Goal: Information Seeking & Learning: Learn about a topic

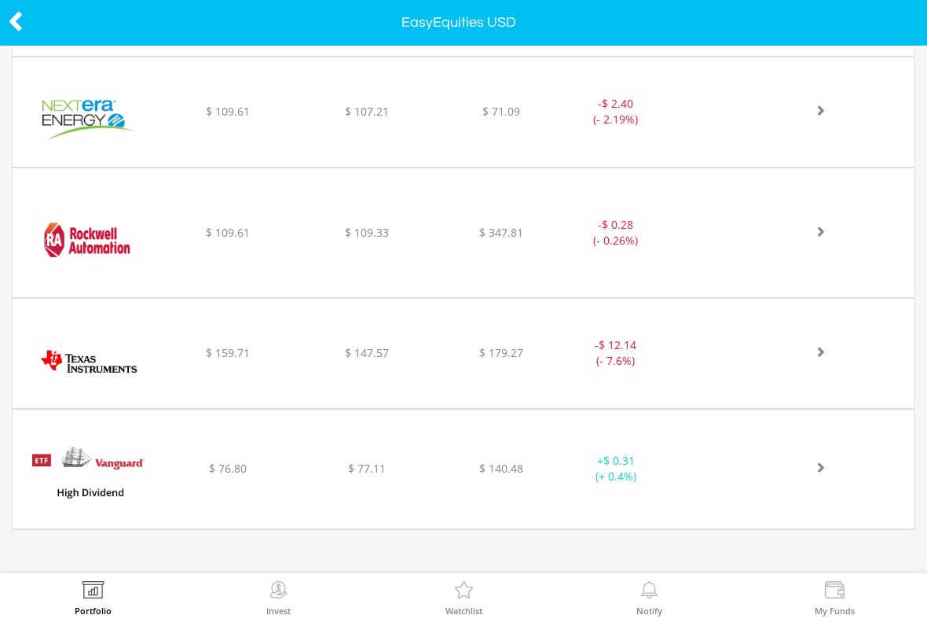
scroll to position [1345, 0]
click at [465, 240] on div "$ 347.81" at bounding box center [502, 234] width 127 height 16
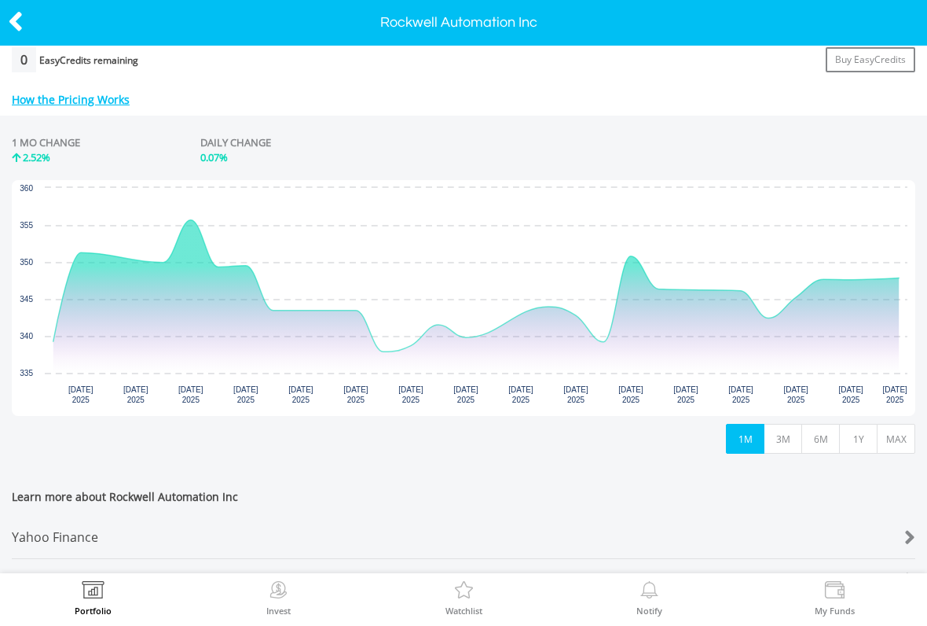
click at [862, 433] on button "1Y" at bounding box center [858, 439] width 39 height 30
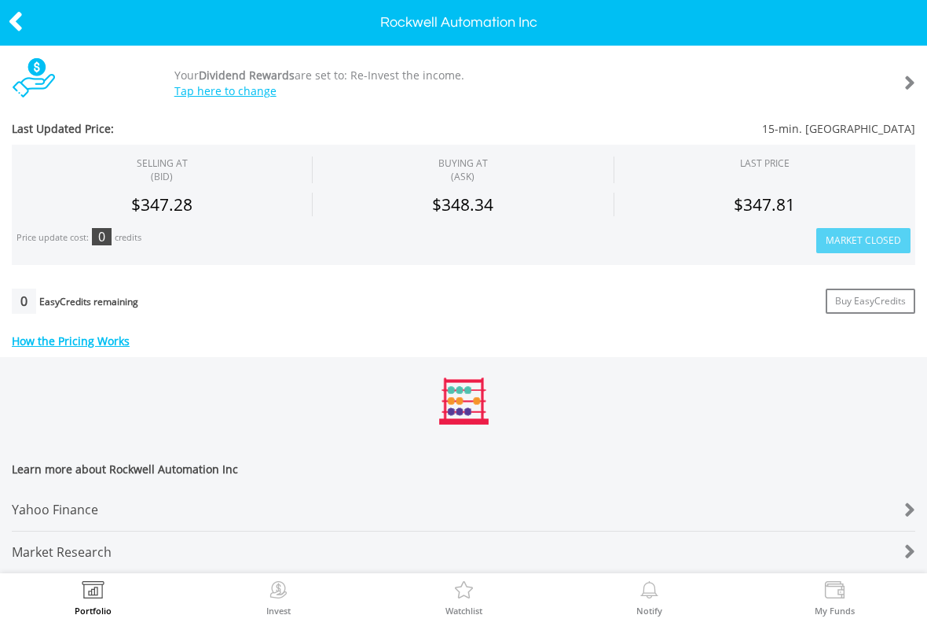
scroll to position [432, 0]
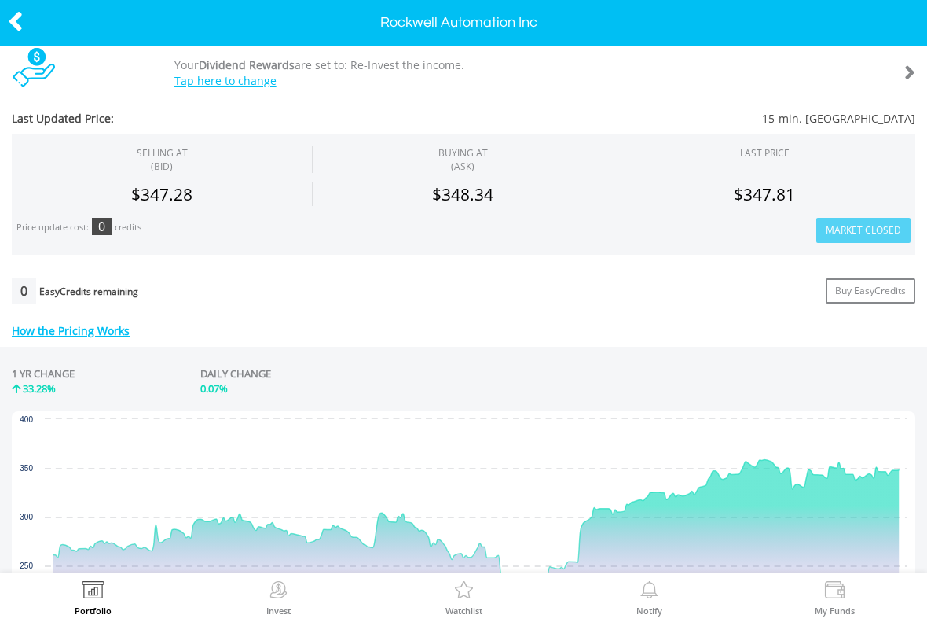
click at [22, 17] on icon at bounding box center [16, 21] width 16 height 31
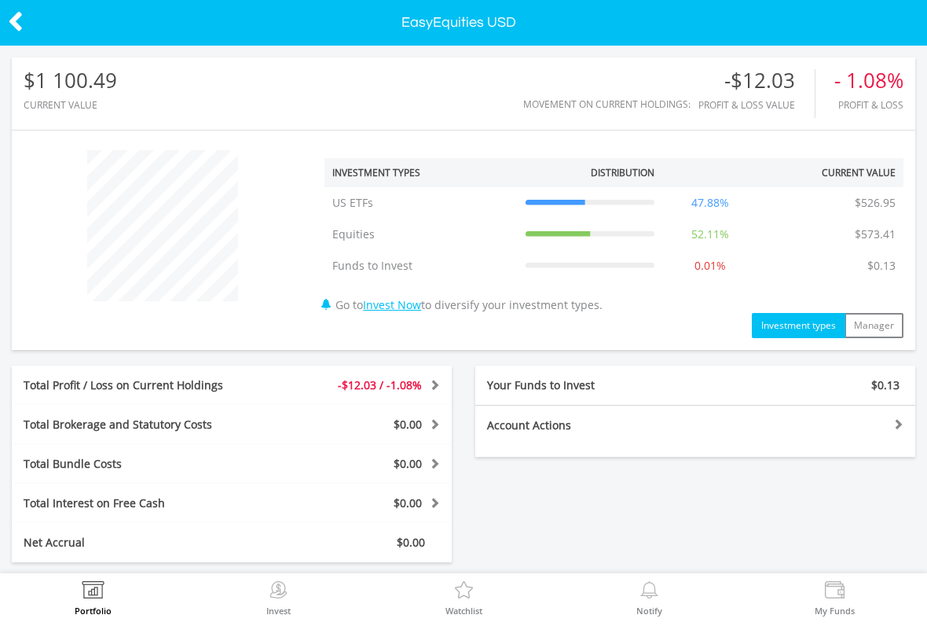
scroll to position [151, 302]
click at [18, 15] on icon at bounding box center [16, 21] width 16 height 31
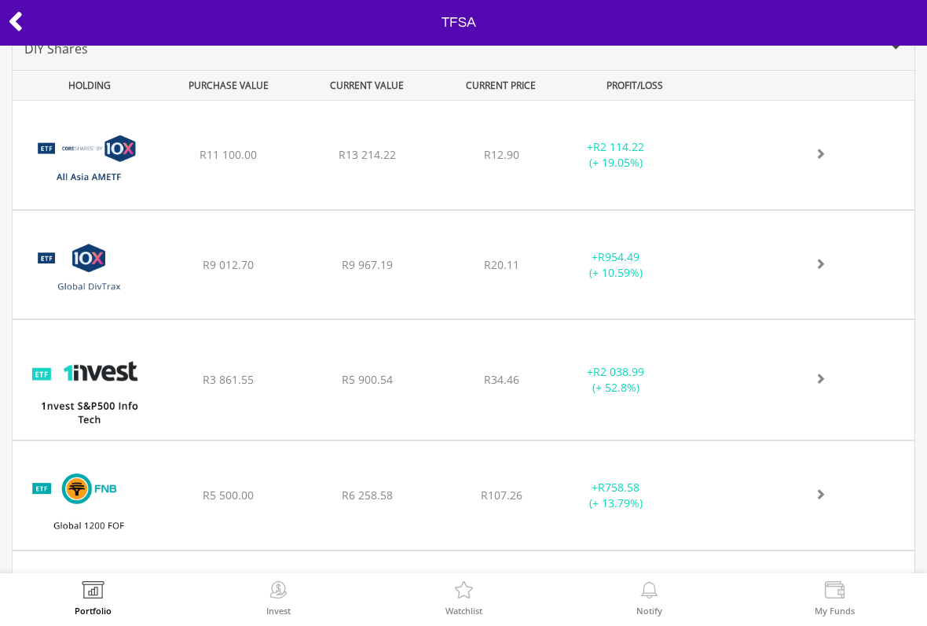
scroll to position [732, 0]
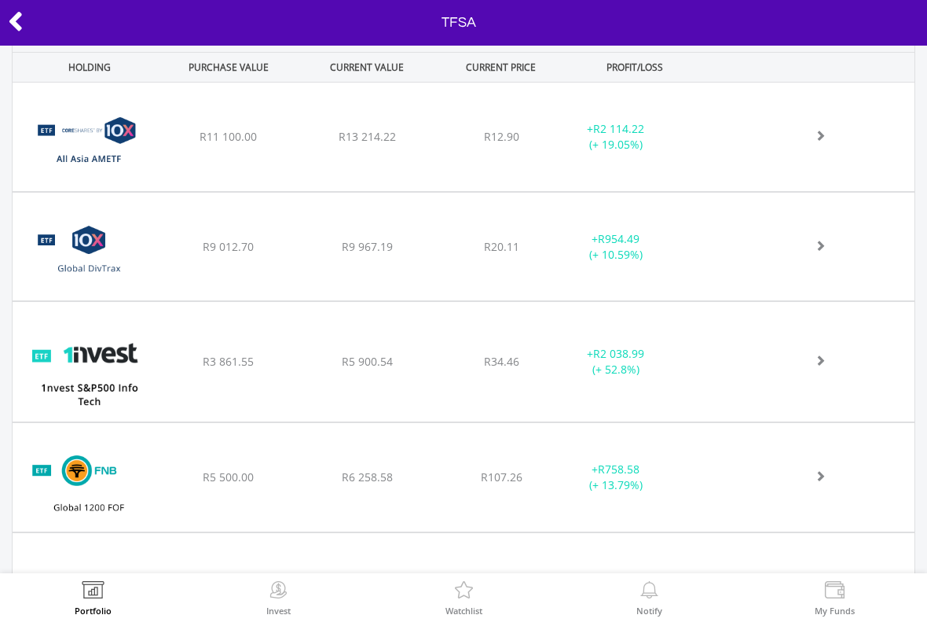
click at [830, 243] on div at bounding box center [810, 247] width 207 height 16
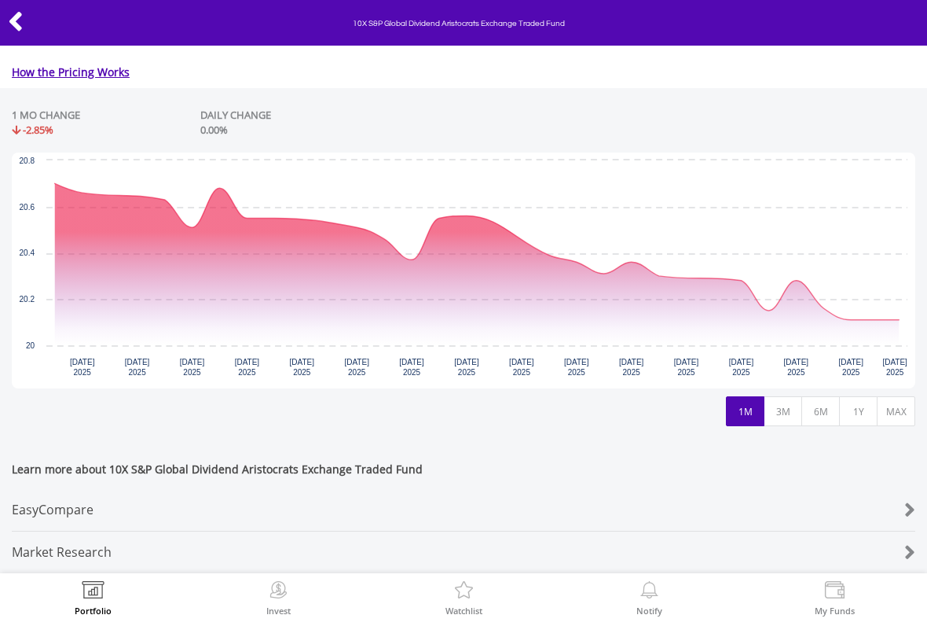
scroll to position [700, 0]
click at [13, 15] on icon at bounding box center [16, 21] width 16 height 31
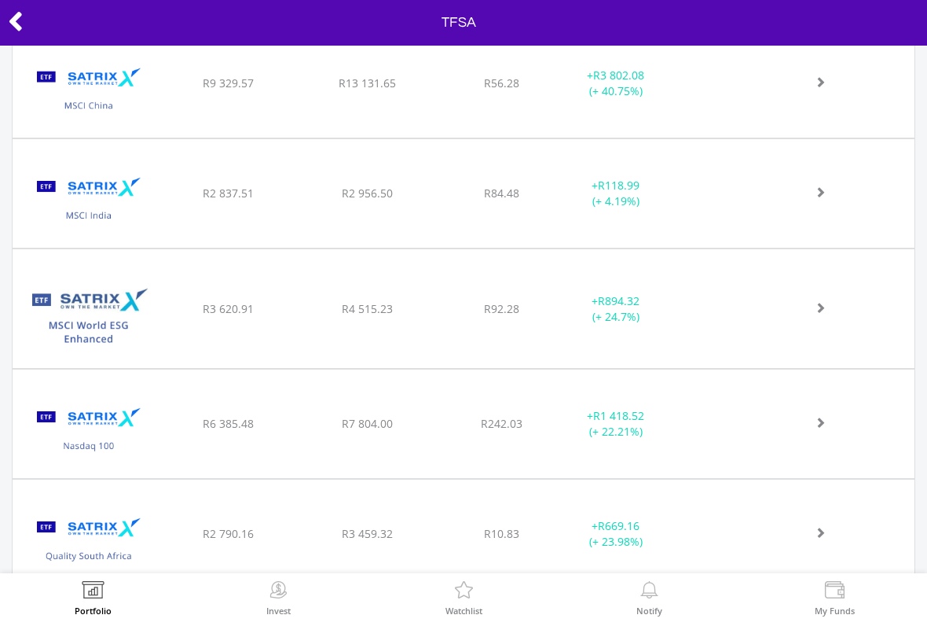
scroll to position [1912, 0]
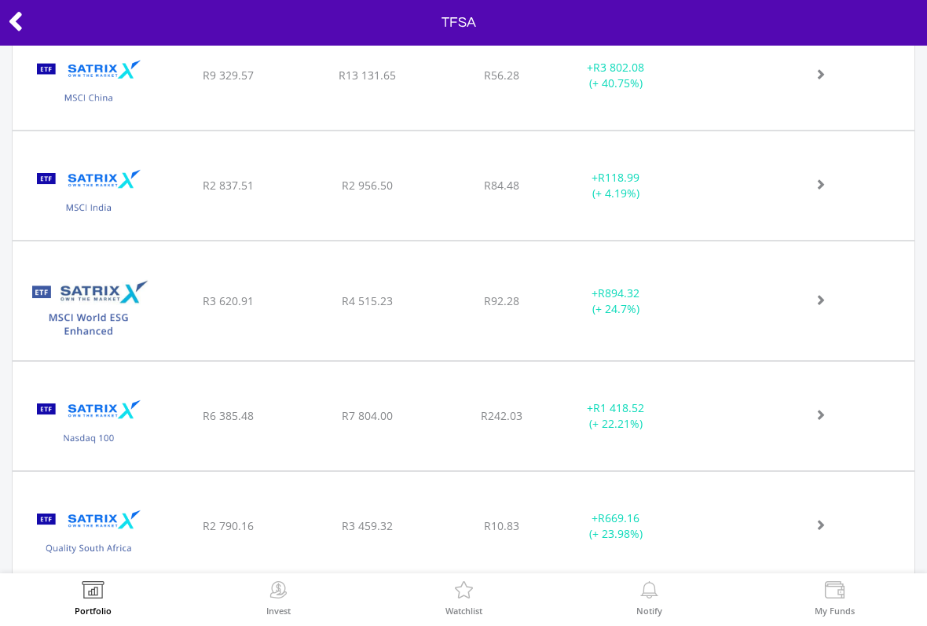
click at [825, 78] on span at bounding box center [803, 73] width 46 height 11
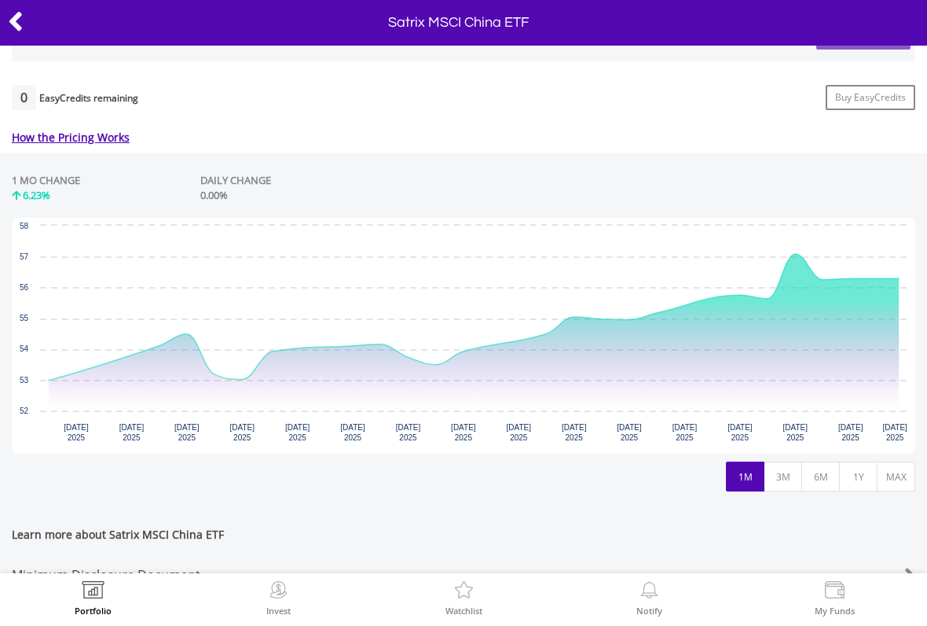
scroll to position [637, 0]
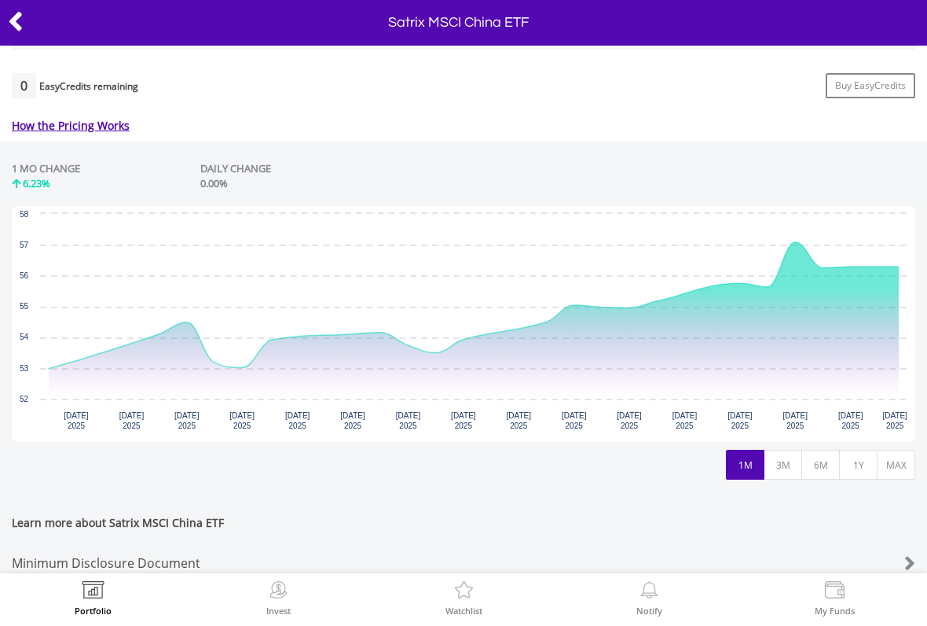
click at [19, 17] on icon at bounding box center [16, 21] width 16 height 31
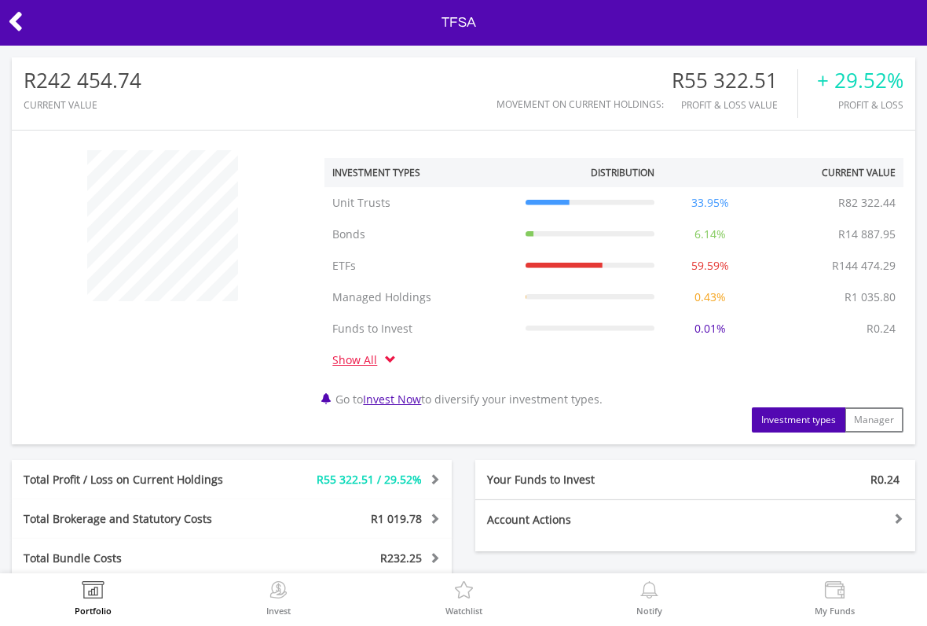
click at [21, 7] on icon at bounding box center [16, 21] width 16 height 31
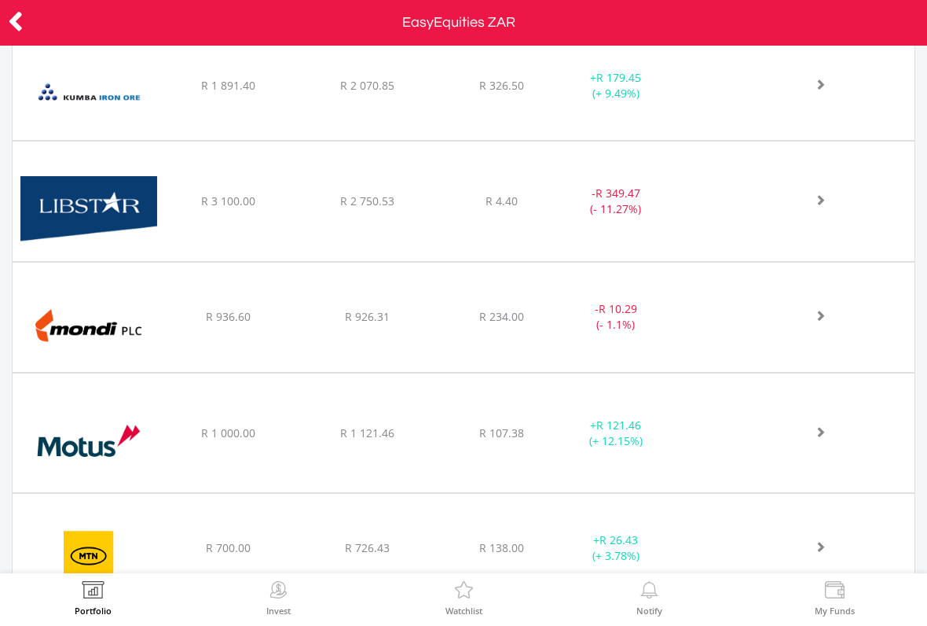
scroll to position [3167, 0]
click at [812, 199] on span at bounding box center [803, 198] width 46 height 11
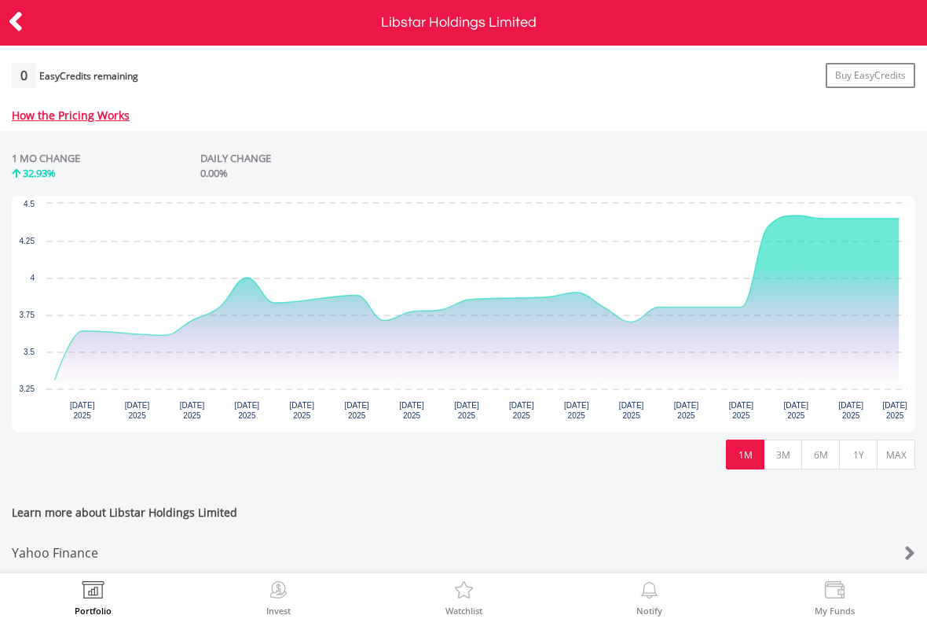
scroll to position [649, 0]
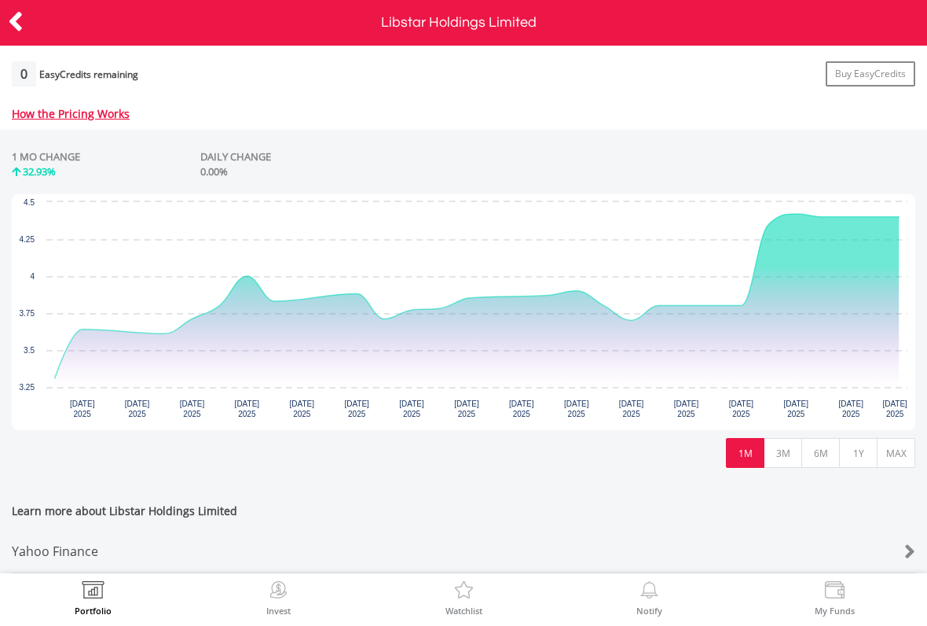
click at [9, 16] on icon at bounding box center [16, 21] width 16 height 31
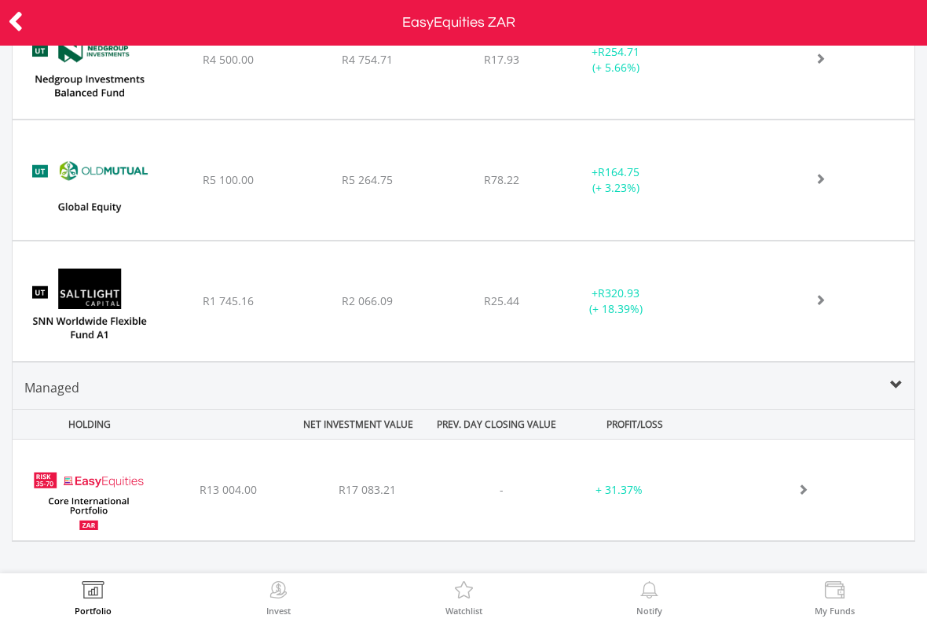
scroll to position [6328, 0]
click at [842, 496] on div "﻿ EasyEquities Core International Portfolio R13 004.00 R17 083.21 - + 31.37%" at bounding box center [464, 488] width 902 height 101
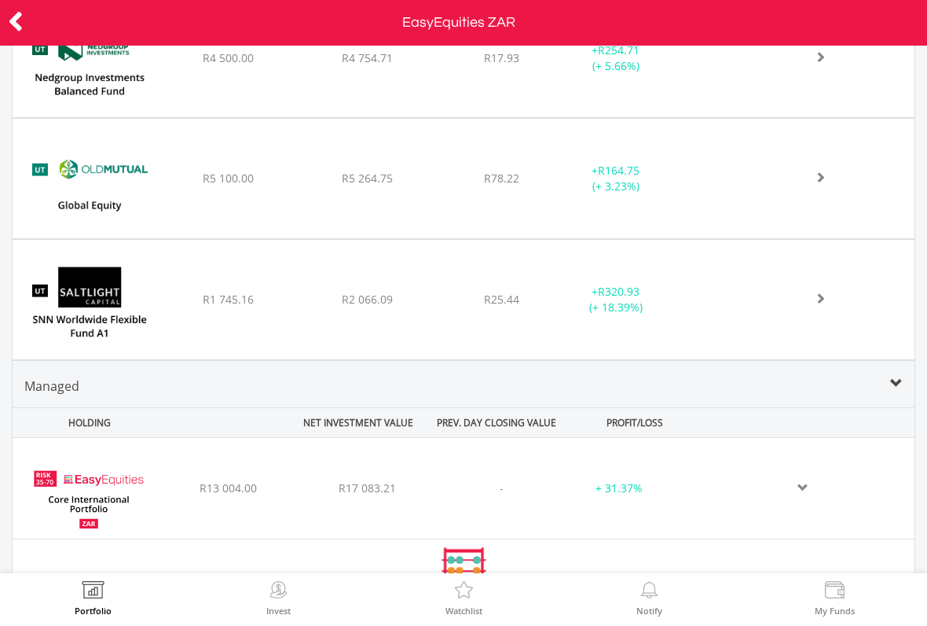
click at [841, 495] on div "﻿ EasyEquities Core International Portfolio R13 004.00 R17 083.21 - + 31.37%" at bounding box center [464, 488] width 902 height 101
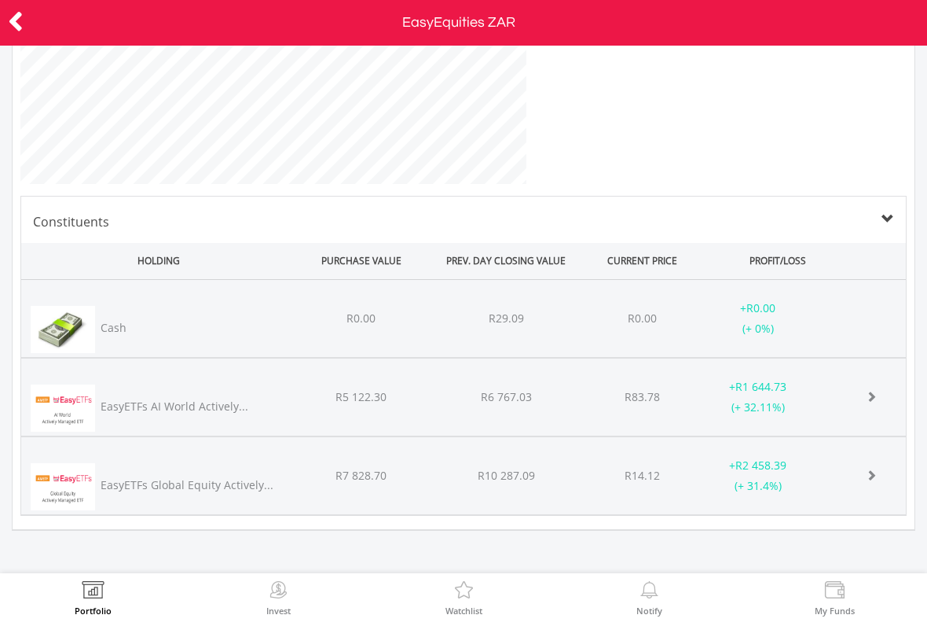
scroll to position [323, 531]
click at [20, 6] on icon at bounding box center [16, 21] width 16 height 31
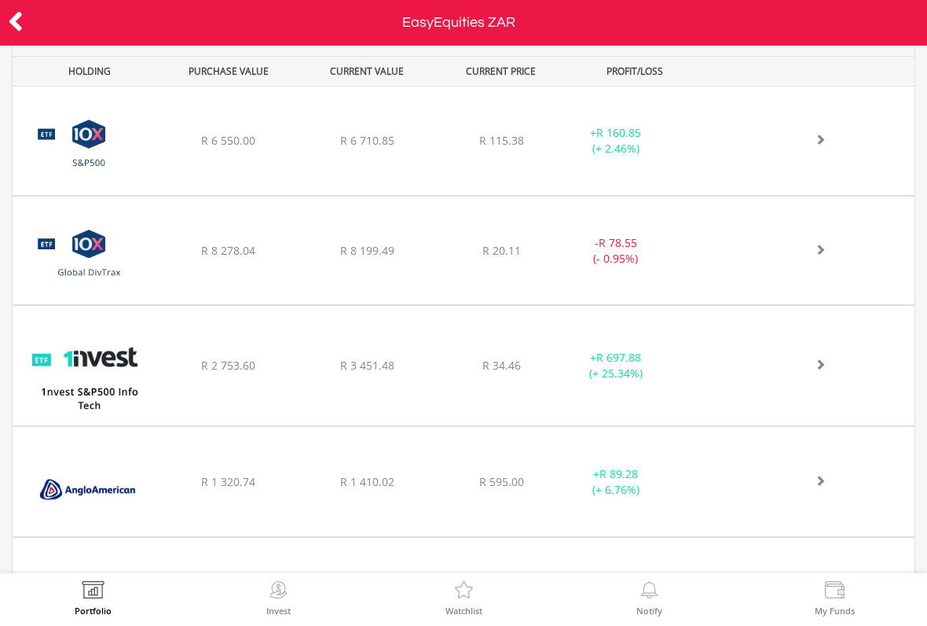
scroll to position [730, 0]
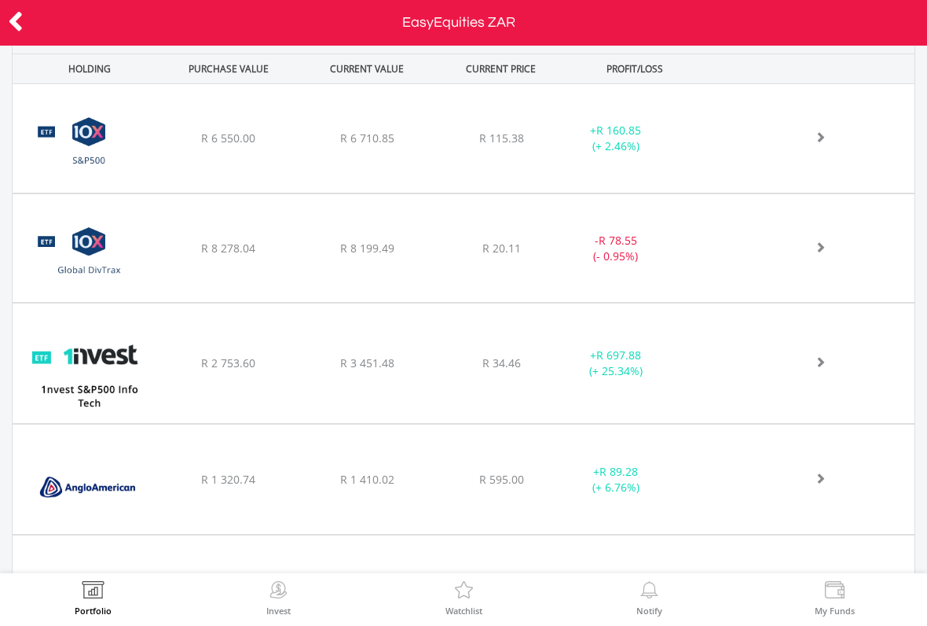
click at [829, 241] on div at bounding box center [810, 249] width 207 height 16
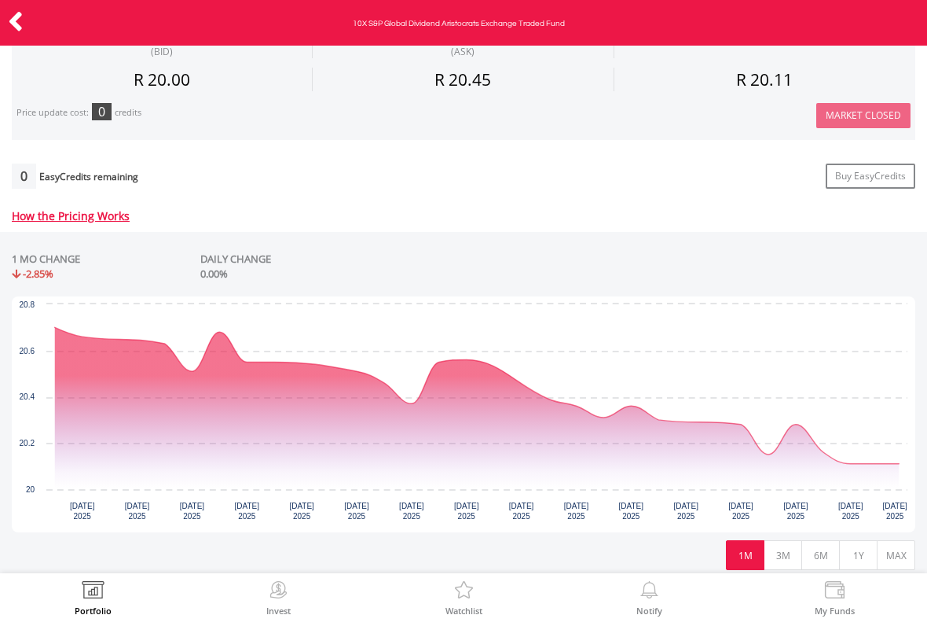
scroll to position [549, 0]
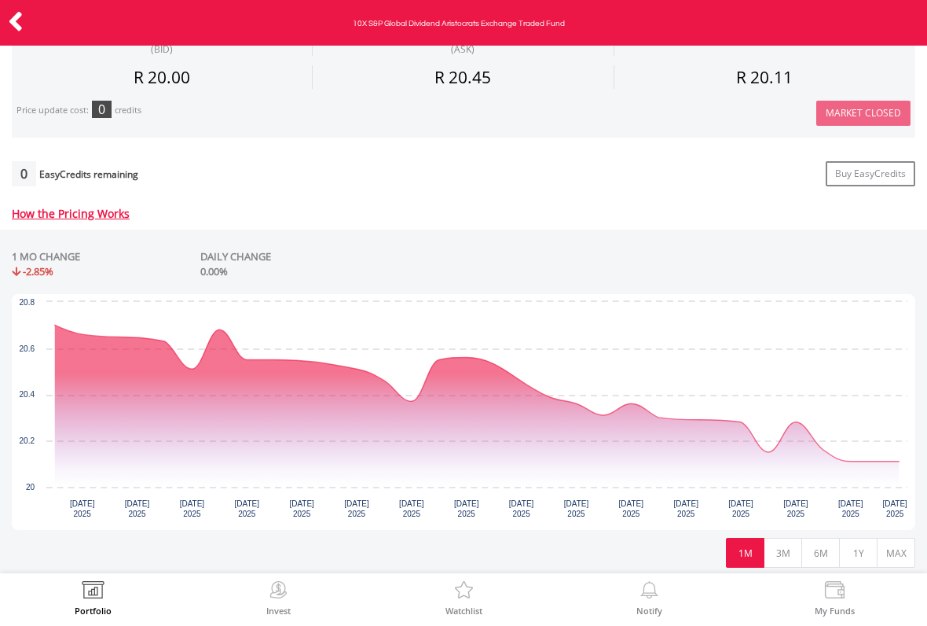
click at [787, 553] on button "3M" at bounding box center [783, 553] width 39 height 30
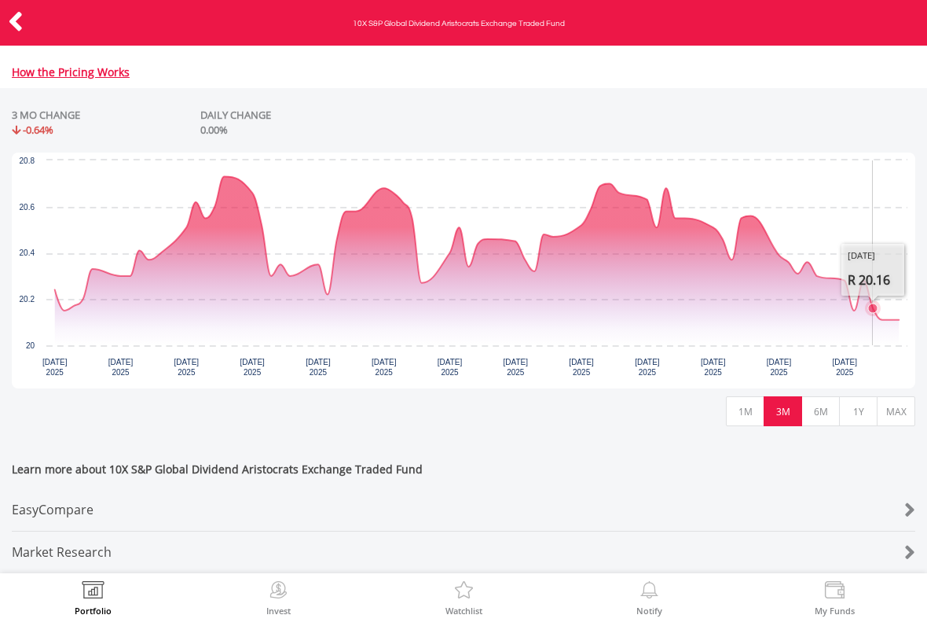
click at [828, 406] on button "6M" at bounding box center [821, 411] width 39 height 30
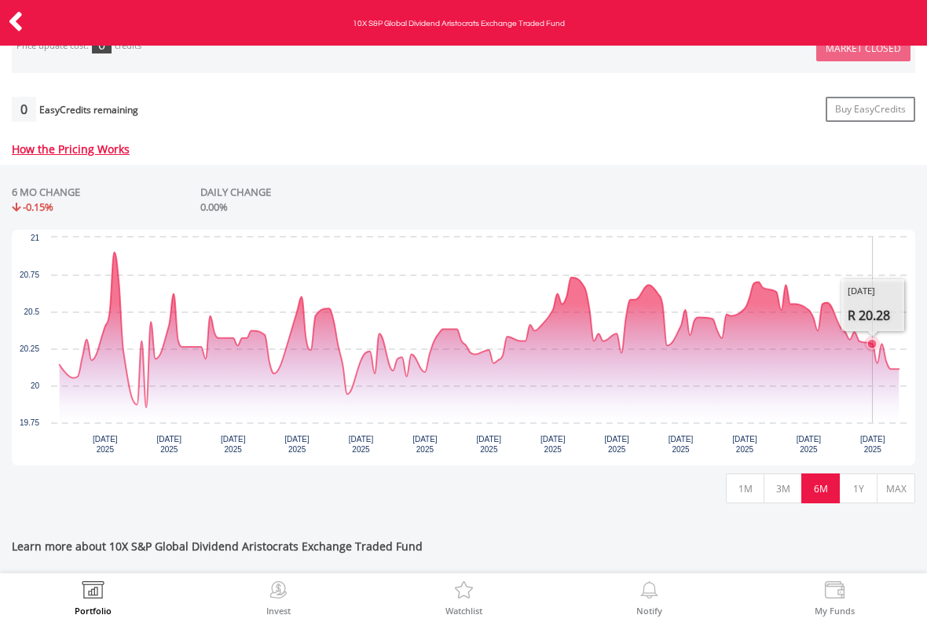
click at [854, 490] on button "1Y" at bounding box center [858, 488] width 39 height 30
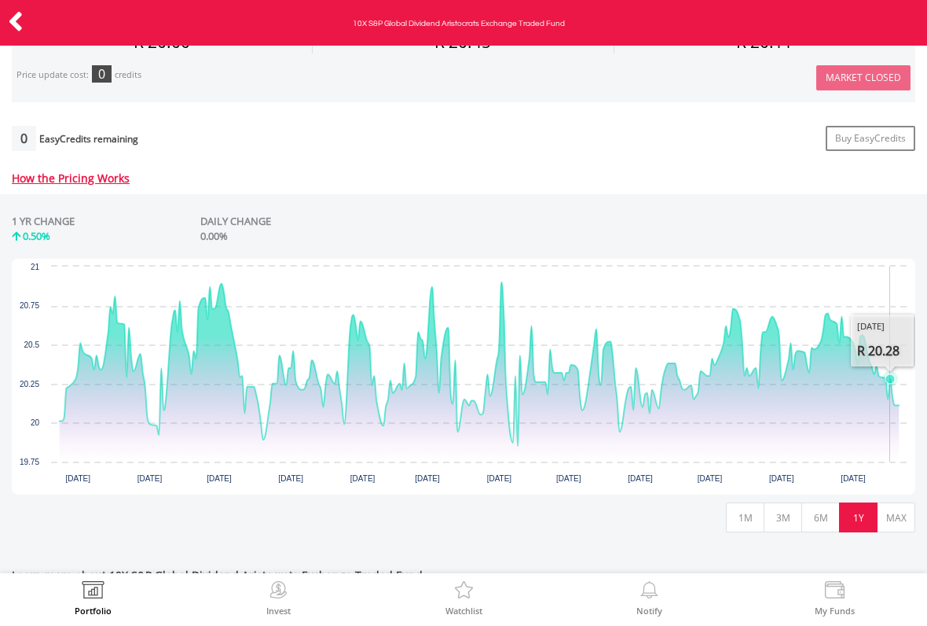
scroll to position [586, 0]
click at [894, 517] on button "MAX" at bounding box center [896, 516] width 39 height 30
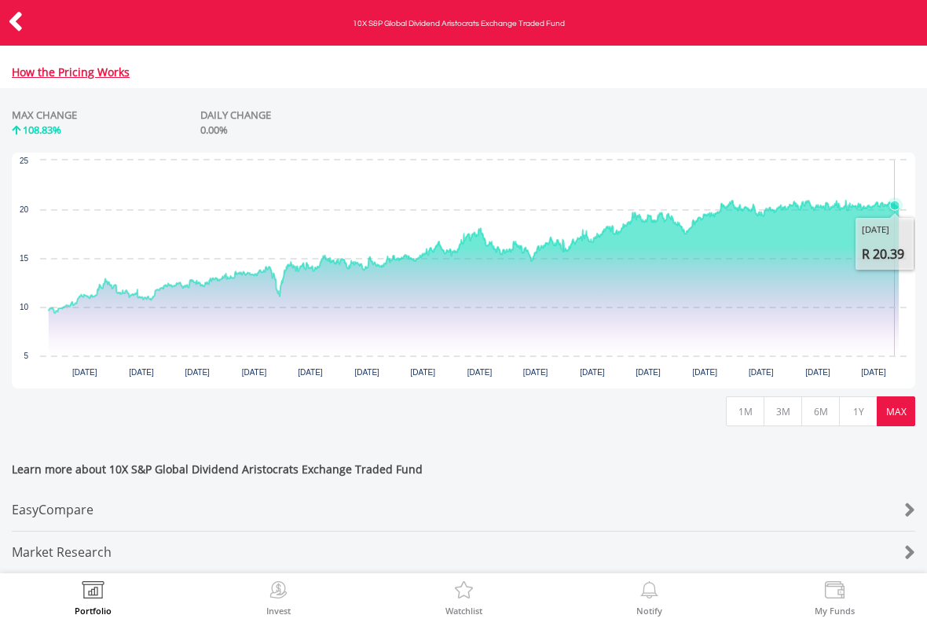
scroll to position [700, 0]
click at [22, 25] on icon at bounding box center [16, 21] width 16 height 31
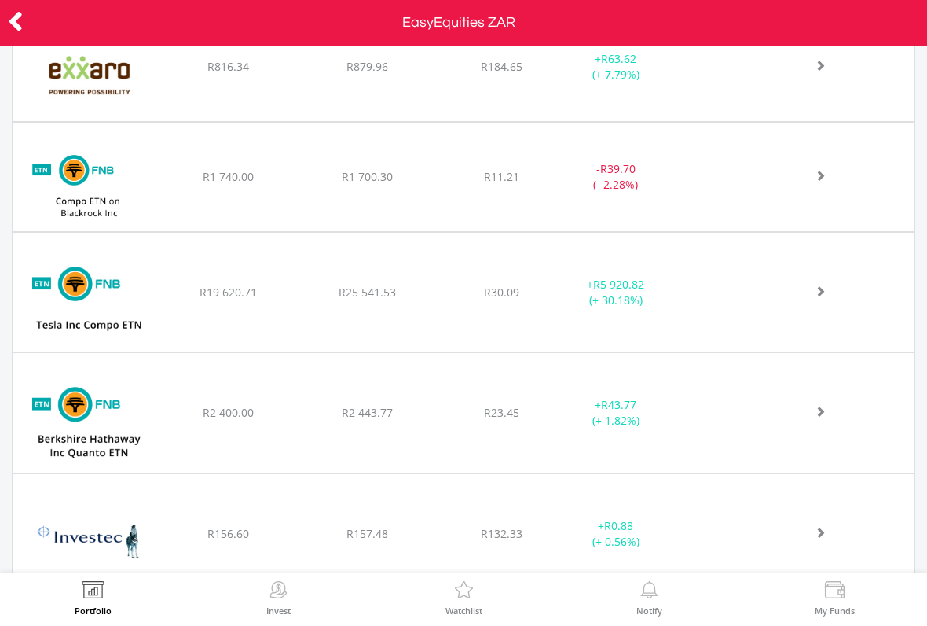
scroll to position [2373, 0]
click at [854, 298] on div "﻿ FNB ETN on TESLAC R19 620.71 R25 541.53 R30.09 + R5 920.82 (+ 30.18%)" at bounding box center [464, 290] width 902 height 119
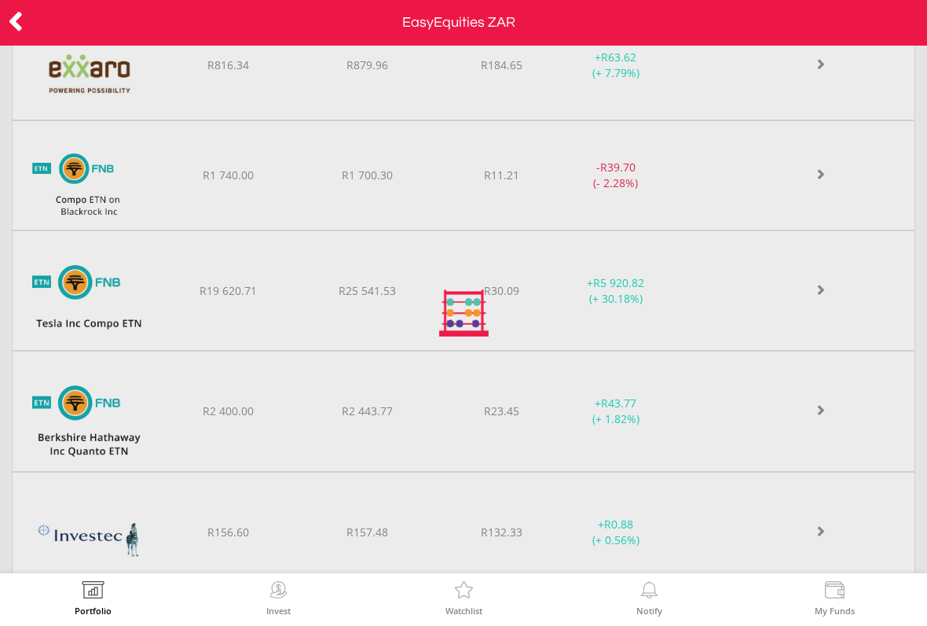
click at [854, 299] on div at bounding box center [463, 313] width 927 height 626
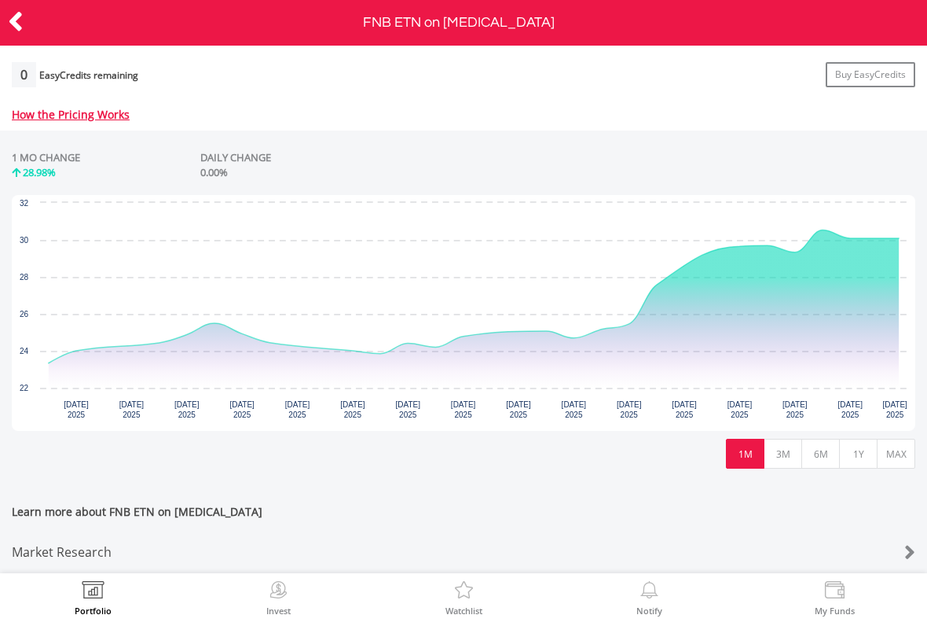
scroll to position [659, 0]
click at [823, 441] on button "6M" at bounding box center [821, 454] width 39 height 30
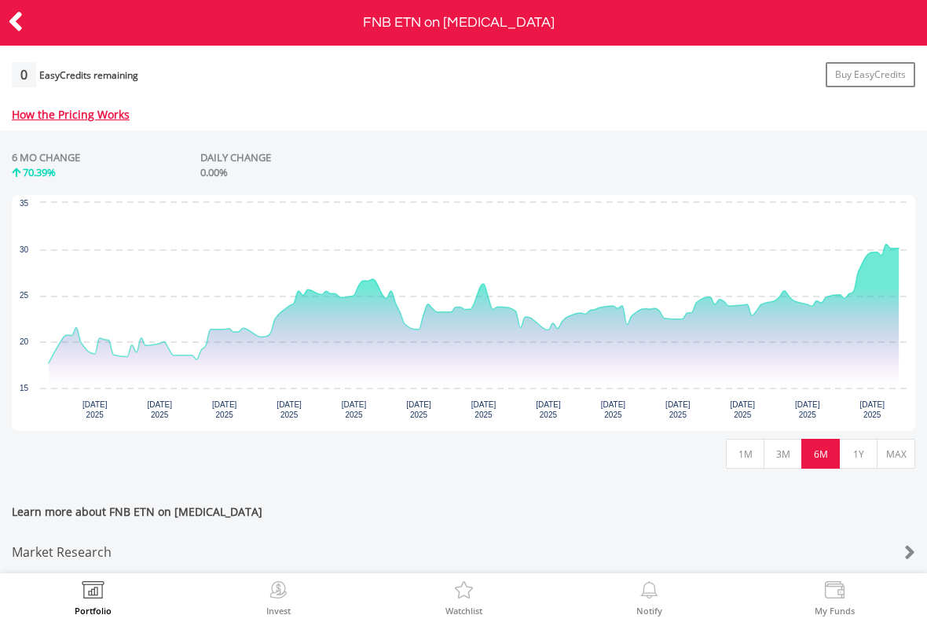
click at [861, 445] on button "1Y" at bounding box center [858, 454] width 39 height 30
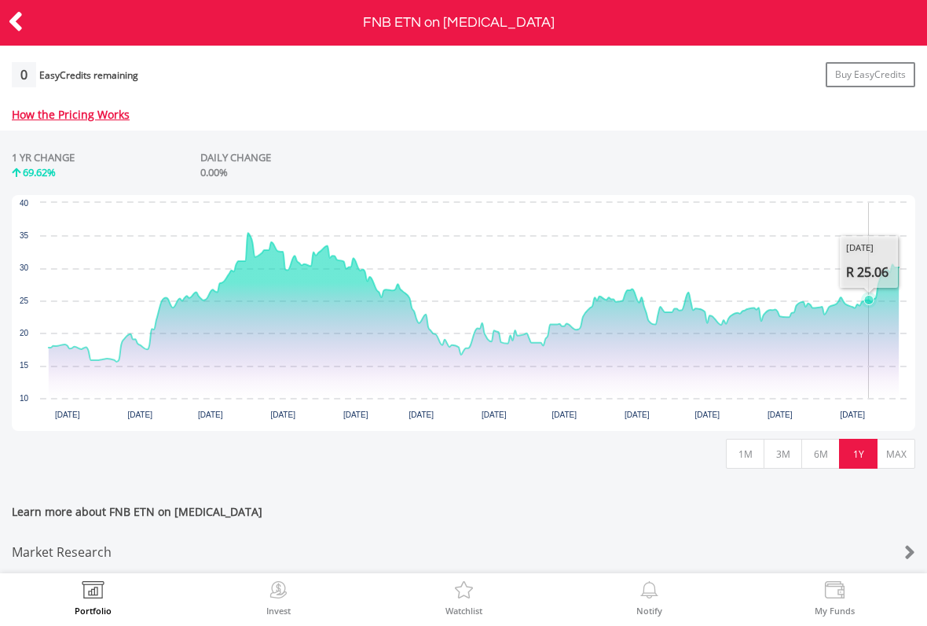
scroll to position [659, 0]
click at [896, 441] on button "MAX" at bounding box center [896, 454] width 39 height 30
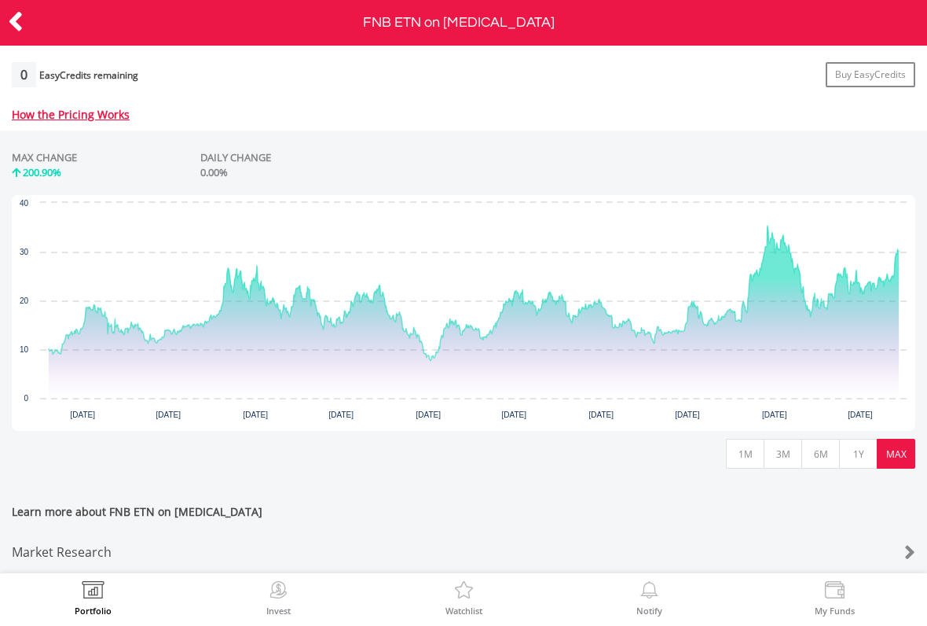
click at [858, 439] on button "1Y" at bounding box center [858, 454] width 39 height 30
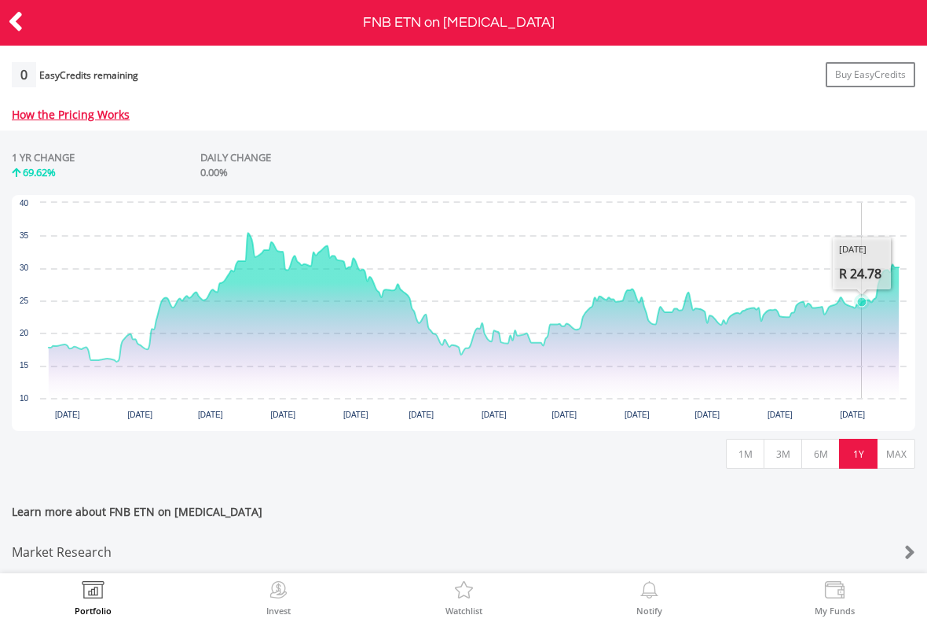
click at [902, 439] on button "MAX" at bounding box center [896, 454] width 39 height 30
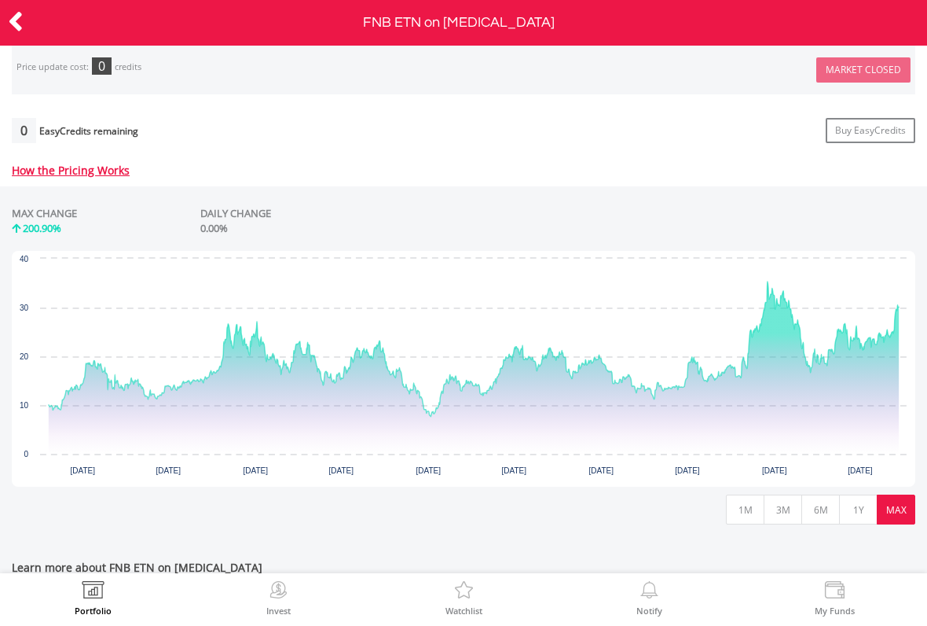
scroll to position [593, 0]
click at [860, 502] on button "1Y" at bounding box center [858, 509] width 39 height 30
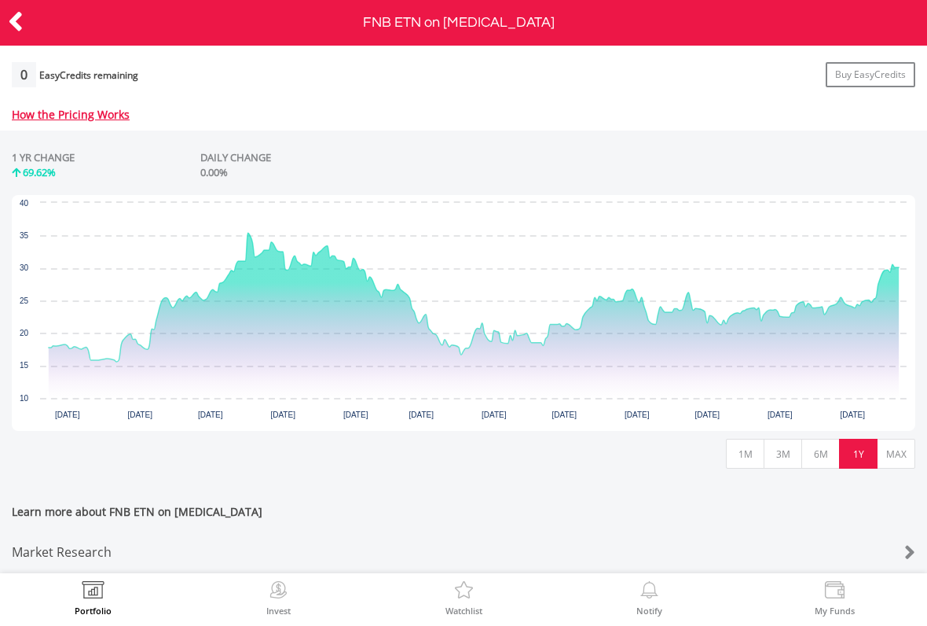
click at [821, 447] on button "6M" at bounding box center [821, 454] width 39 height 30
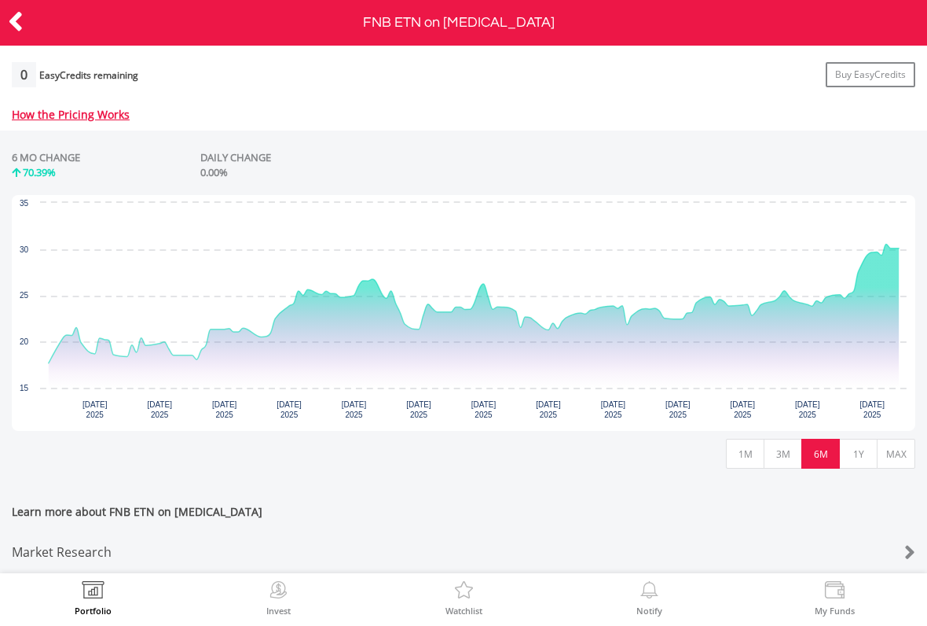
scroll to position [659, 0]
click at [788, 439] on button "3M" at bounding box center [783, 454] width 39 height 30
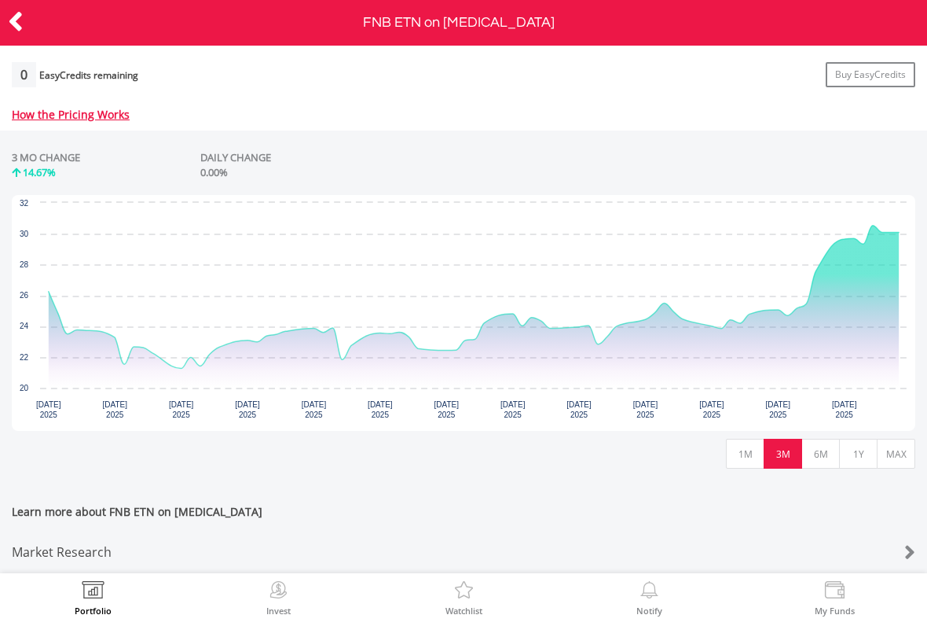
click at [22, 21] on icon at bounding box center [16, 21] width 16 height 31
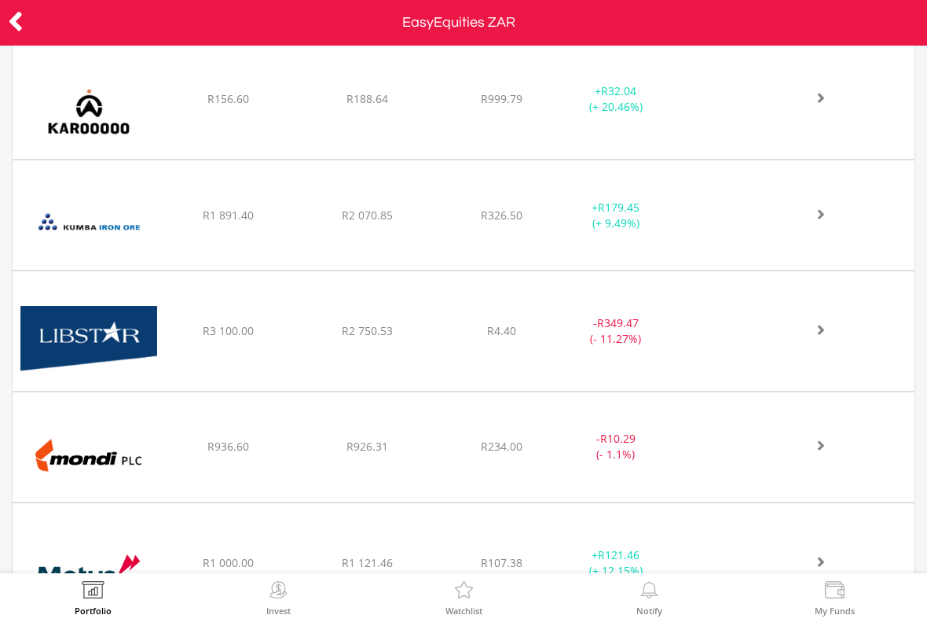
scroll to position [3030, 0]
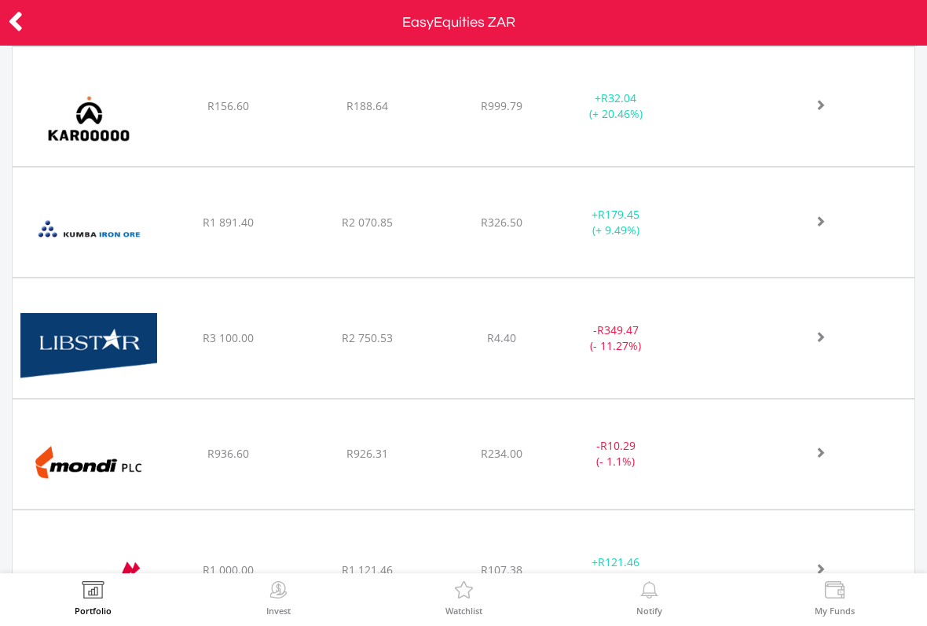
click at [811, 105] on span at bounding box center [803, 104] width 46 height 11
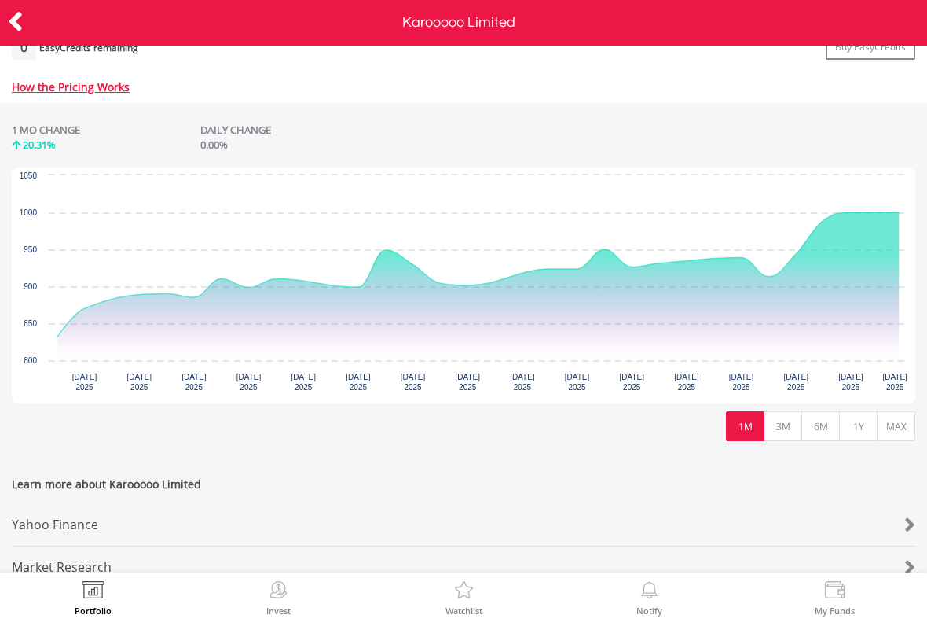
scroll to position [678, 0]
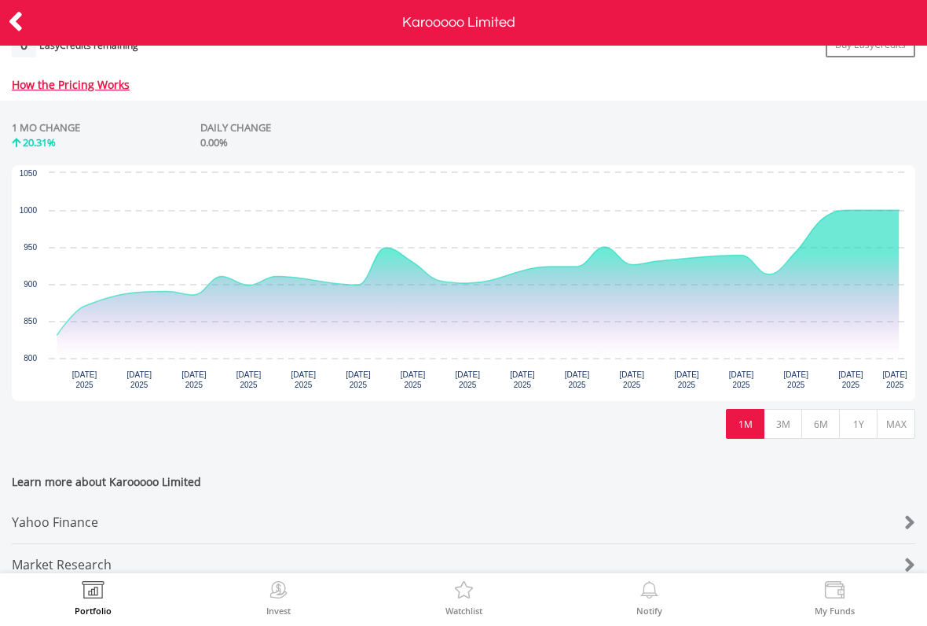
click at [897, 423] on button "MAX" at bounding box center [896, 424] width 39 height 30
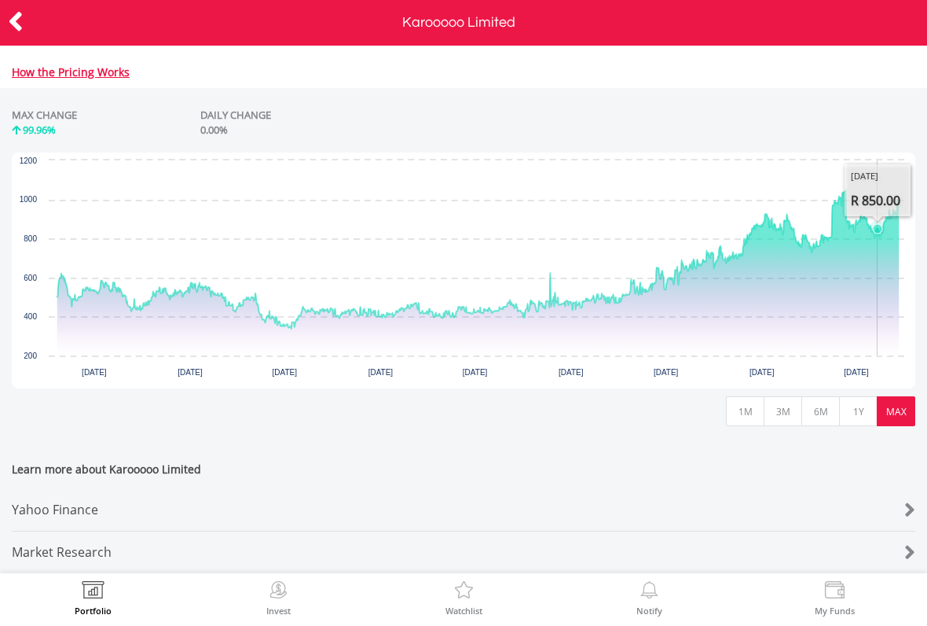
scroll to position [700, 0]
click at [80, 498] on div "Yahoo Finance" at bounding box center [426, 510] width 828 height 42
